Goal: Transaction & Acquisition: Obtain resource

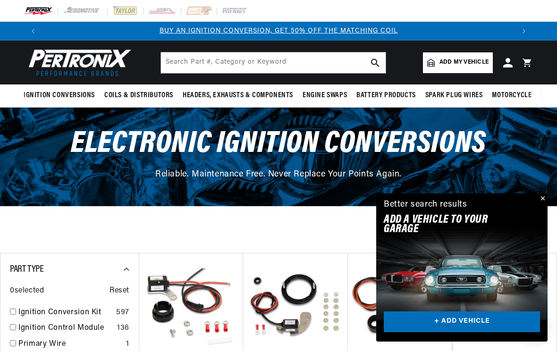
click at [543, 202] on button "Close" at bounding box center [541, 198] width 11 height 11
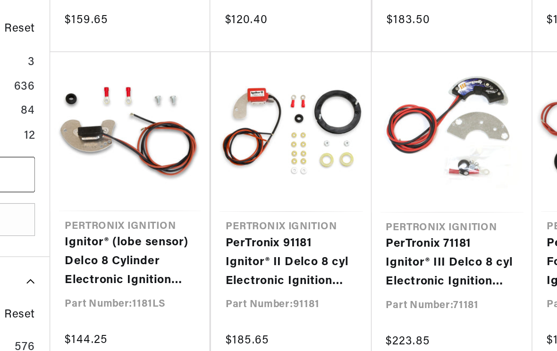
scroll to position [0, 472]
click at [253, 266] on link "PerTronix 91181 Ignitor® II Delco 8 cyl Electronic Ignition Conversion Kit" at bounding box center [295, 284] width 85 height 36
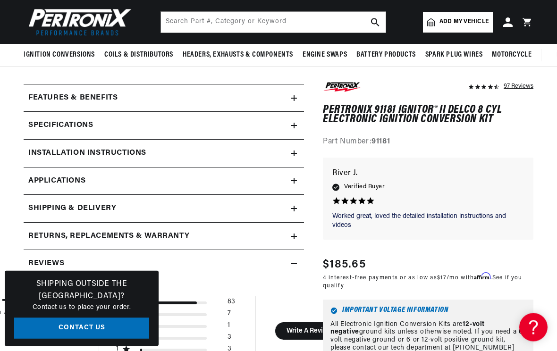
scroll to position [0, 535]
click at [145, 153] on h2 "Installation instructions" at bounding box center [87, 154] width 118 height 12
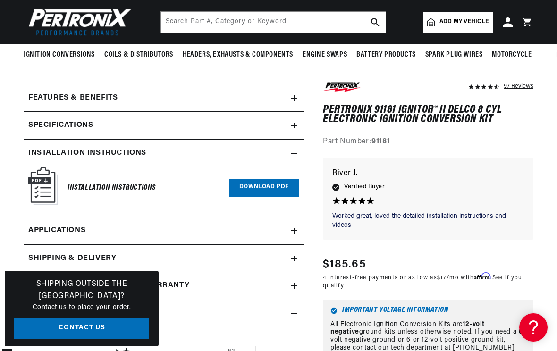
scroll to position [0, 943]
click at [258, 186] on link "Download PDF" at bounding box center [264, 187] width 70 height 17
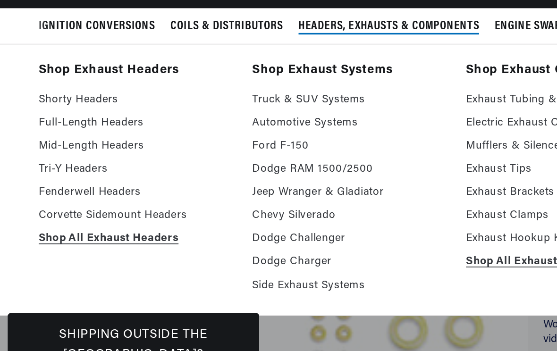
scroll to position [0, 0]
click at [69, 149] on link "Full-Length Headers" at bounding box center [82, 154] width 117 height 11
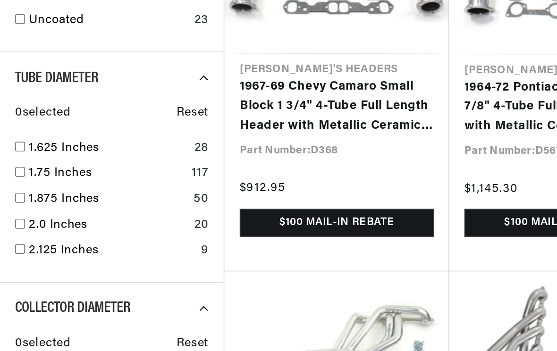
click at [14, 276] on input "checkbox" at bounding box center [13, 279] width 6 height 6
checkbox input "true"
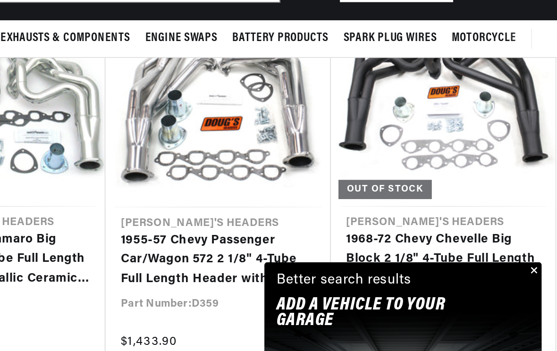
scroll to position [0, 943]
click at [536, 193] on button "Close" at bounding box center [541, 198] width 11 height 11
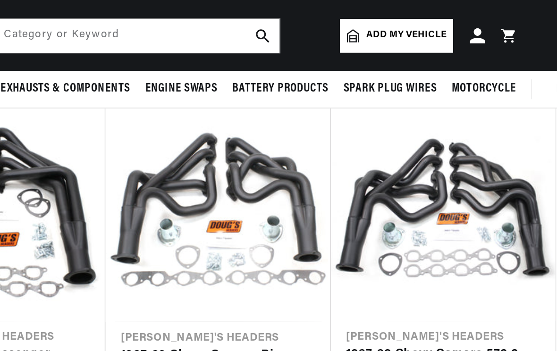
scroll to position [856, 0]
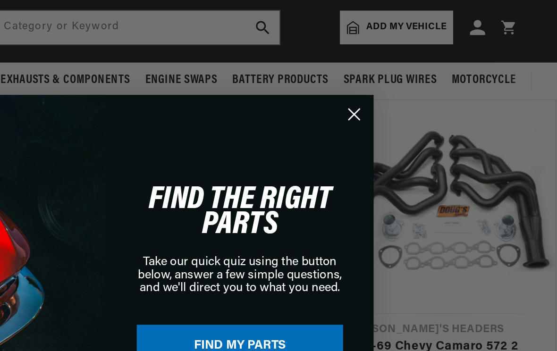
click at [424, 67] on circle "Close dialog" at bounding box center [432, 75] width 16 height 16
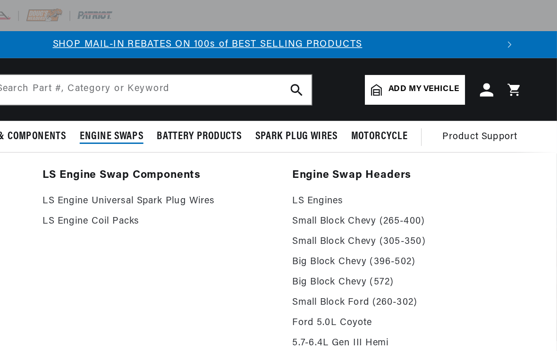
scroll to position [0, 472]
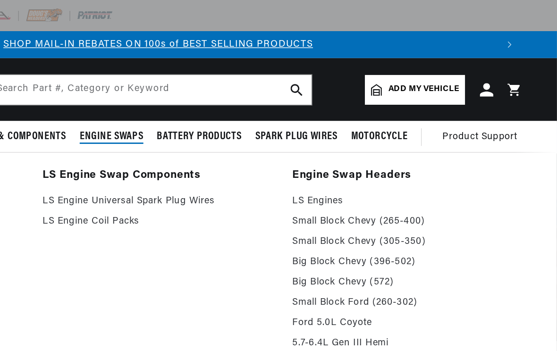
click at [372, 184] on link "Big Block Chevy (396-502)" at bounding box center [452, 182] width 161 height 11
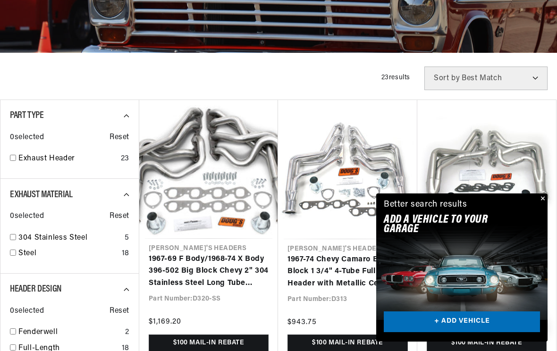
scroll to position [0, 472]
click at [450, 332] on link "+ ADD VEHICLE" at bounding box center [461, 321] width 156 height 21
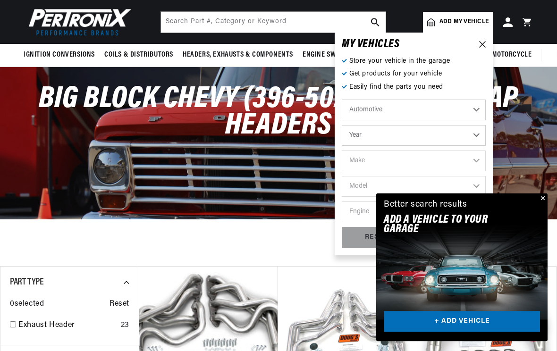
scroll to position [0, 0]
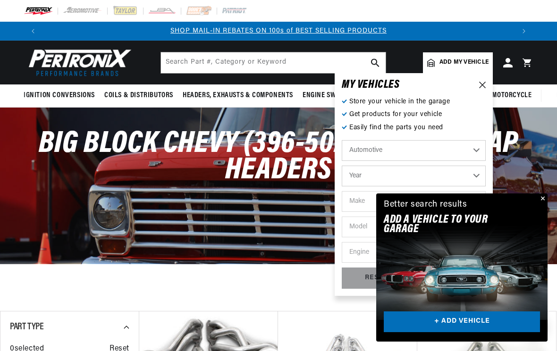
click at [539, 205] on button "Close" at bounding box center [541, 198] width 11 height 11
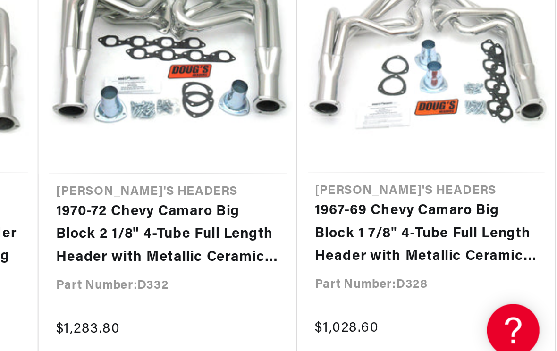
scroll to position [1025, 0]
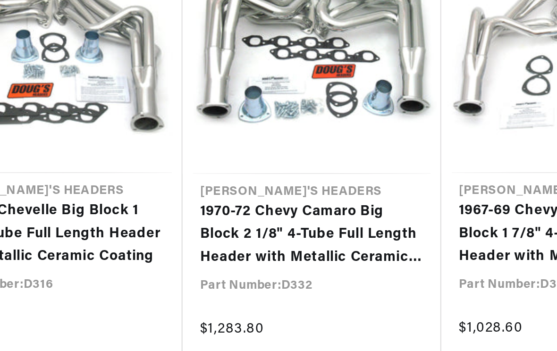
click at [287, 258] on link "1970-72 Chevy Camaro Big Block 2 1/8" 4-Tube Full Length Header with Metallic C…" at bounding box center [347, 276] width 120 height 36
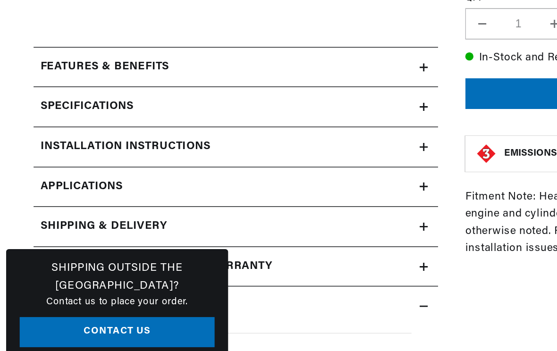
scroll to position [0, 943]
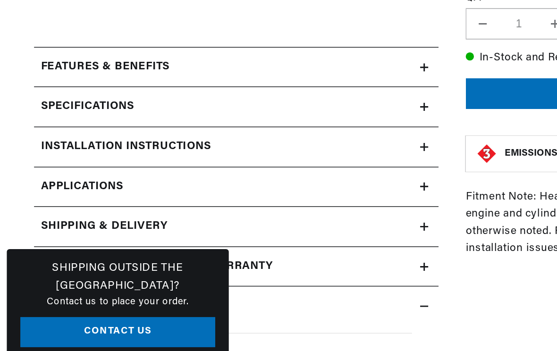
click at [294, 169] on icon at bounding box center [294, 172] width 0 height 6
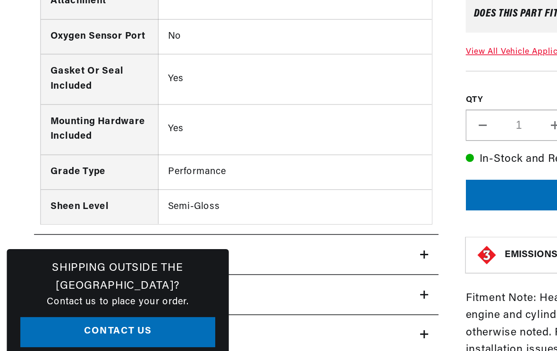
scroll to position [0, 0]
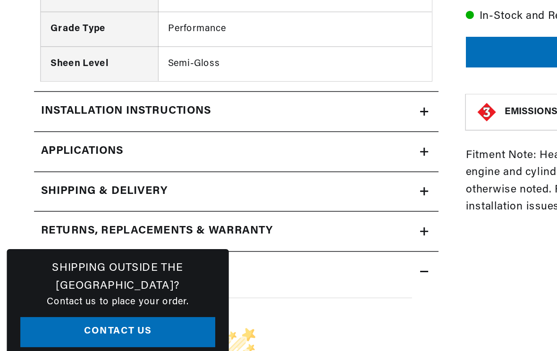
click at [295, 203] on icon at bounding box center [294, 203] width 6 height 0
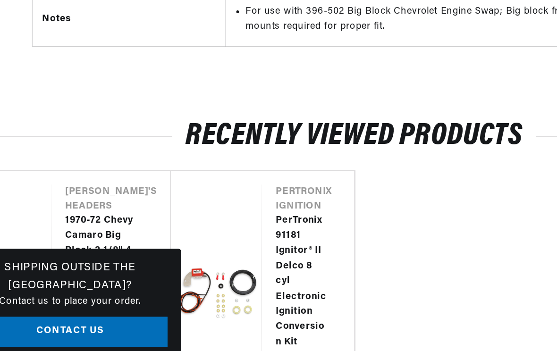
scroll to position [1876, 0]
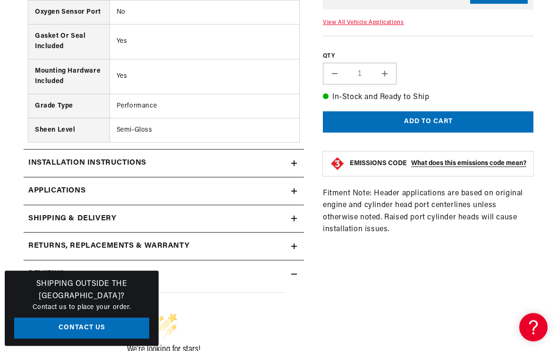
click at [296, 166] on icon at bounding box center [294, 164] width 6 height 6
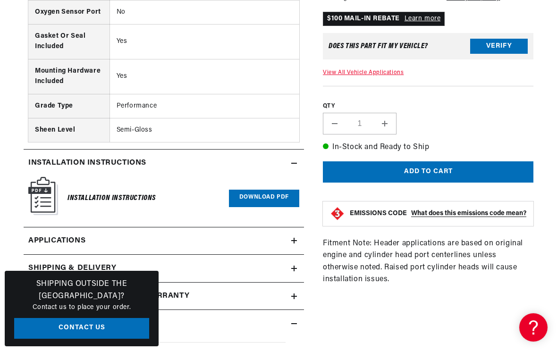
click at [268, 203] on link "Download PDF" at bounding box center [264, 198] width 70 height 17
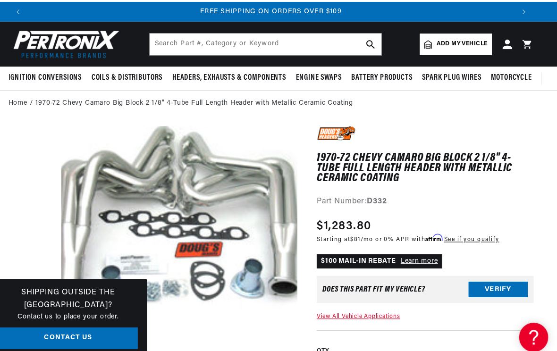
scroll to position [0, 0]
